Goal: Information Seeking & Learning: Learn about a topic

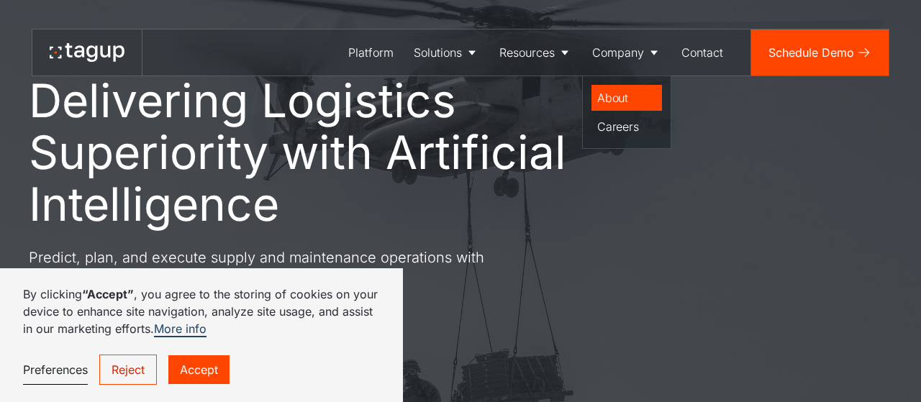
click at [624, 96] on div "About" at bounding box center [626, 97] width 59 height 17
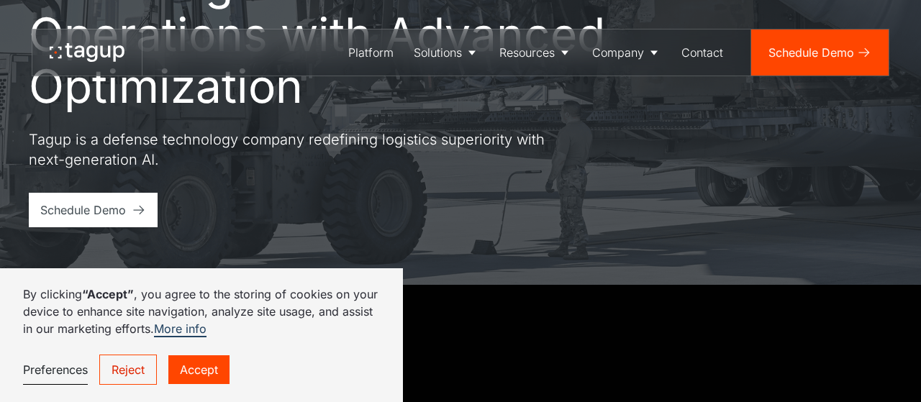
scroll to position [150, 0]
click at [181, 373] on link "Accept" at bounding box center [198, 369] width 61 height 29
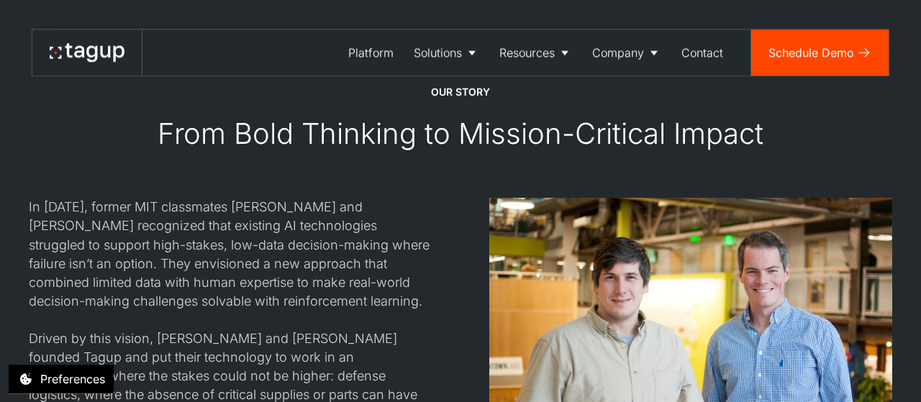
scroll to position [1047, 0]
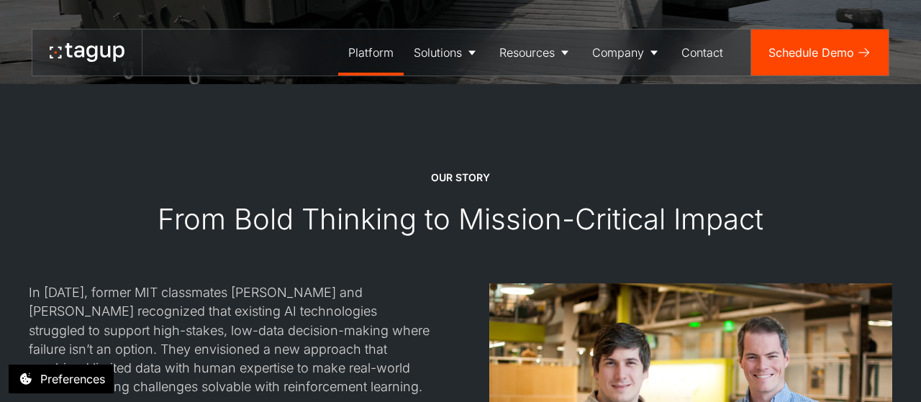
click at [381, 55] on div "Platform" at bounding box center [370, 52] width 45 height 17
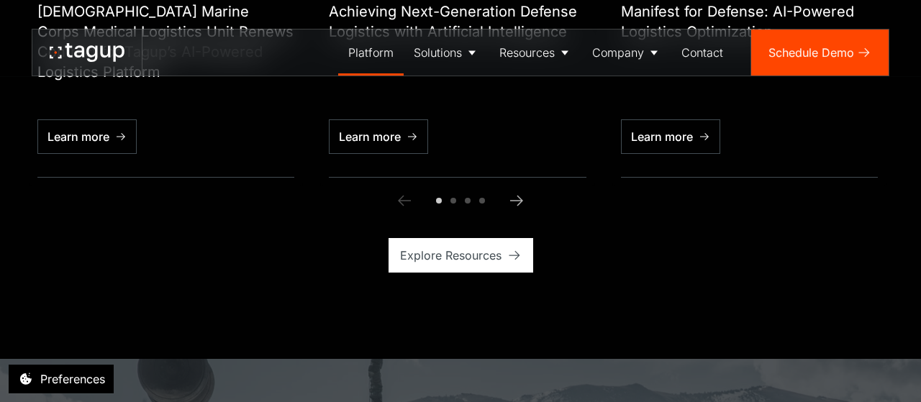
scroll to position [3741, 0]
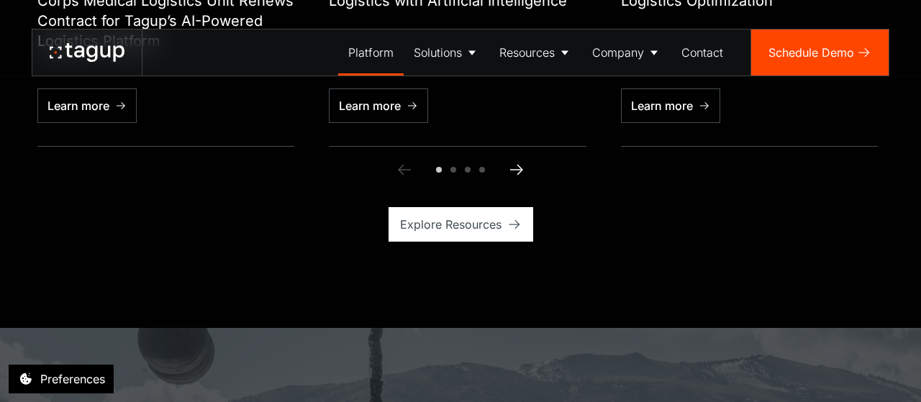
click at [520, 165] on icon "Next slide" at bounding box center [516, 170] width 13 height 11
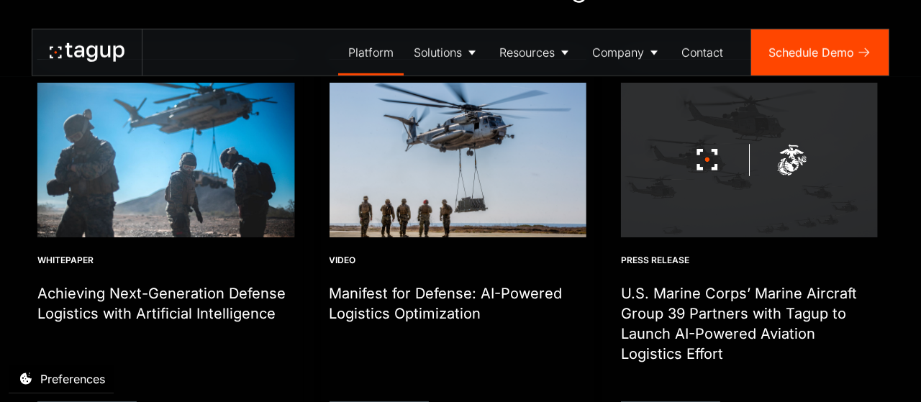
scroll to position [3516, 0]
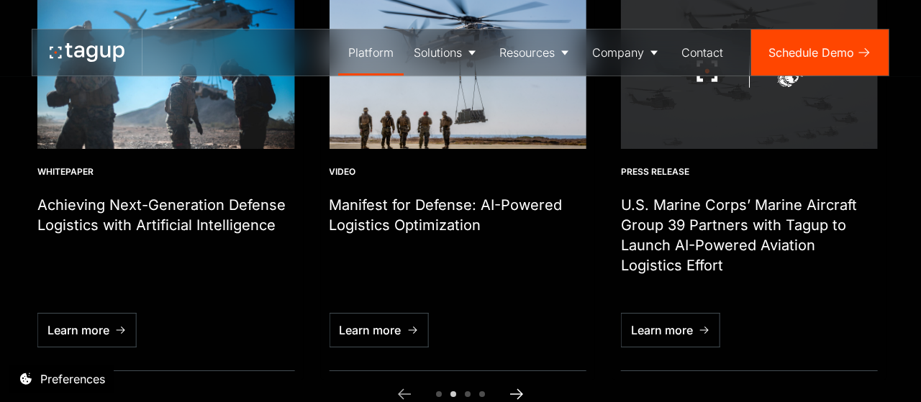
click at [516, 389] on icon "Next slide" at bounding box center [516, 394] width 13 height 11
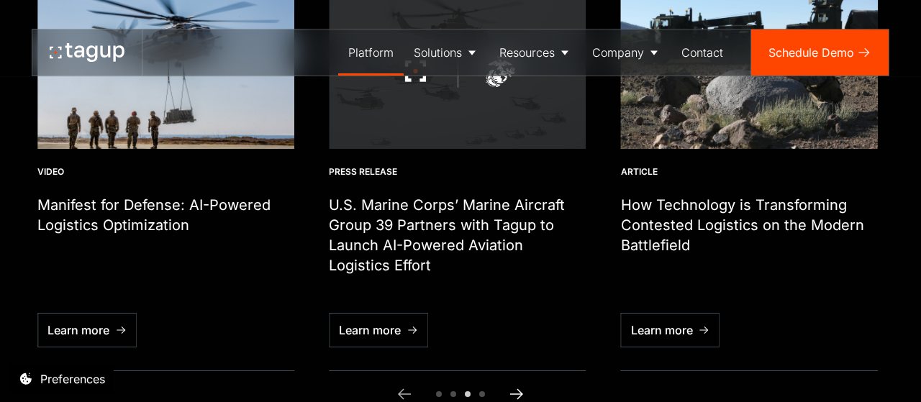
click at [522, 386] on icon "Next slide" at bounding box center [516, 394] width 17 height 17
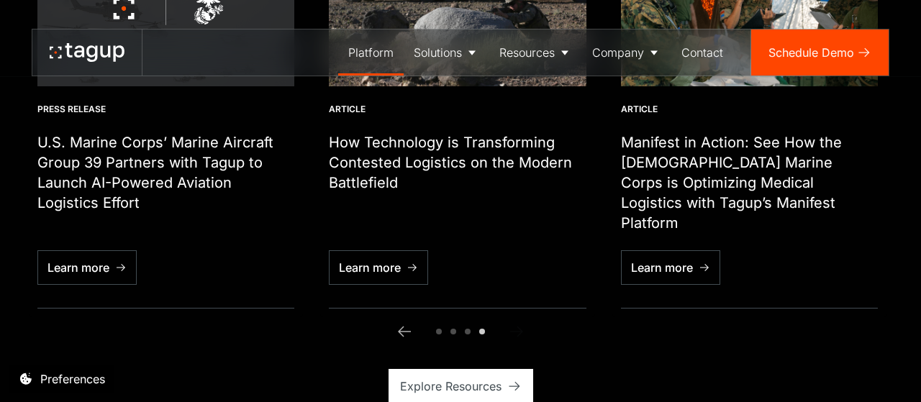
scroll to position [3591, 0]
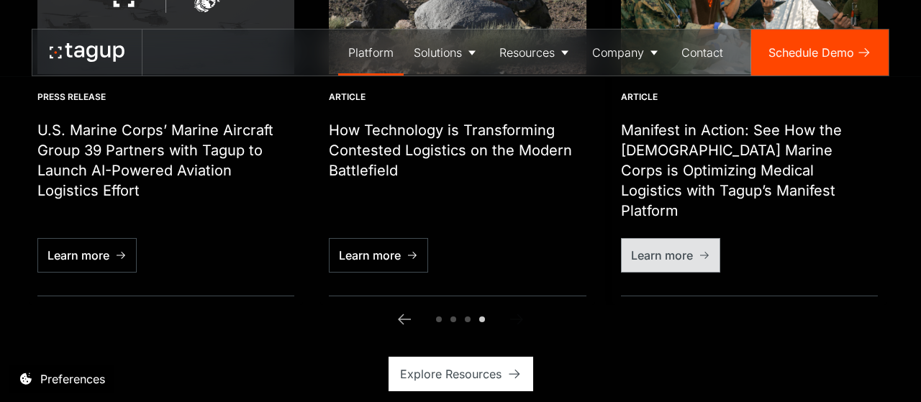
click at [664, 247] on div "Learn more" at bounding box center [662, 255] width 62 height 17
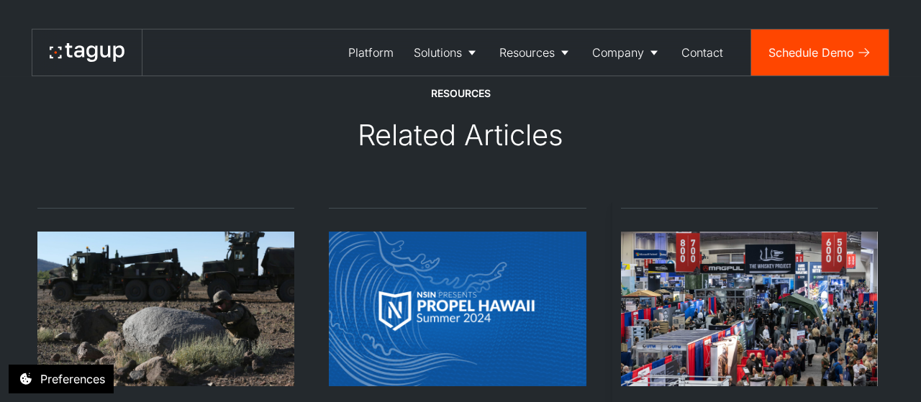
scroll to position [2600, 0]
